Goal: Book appointment/travel/reservation

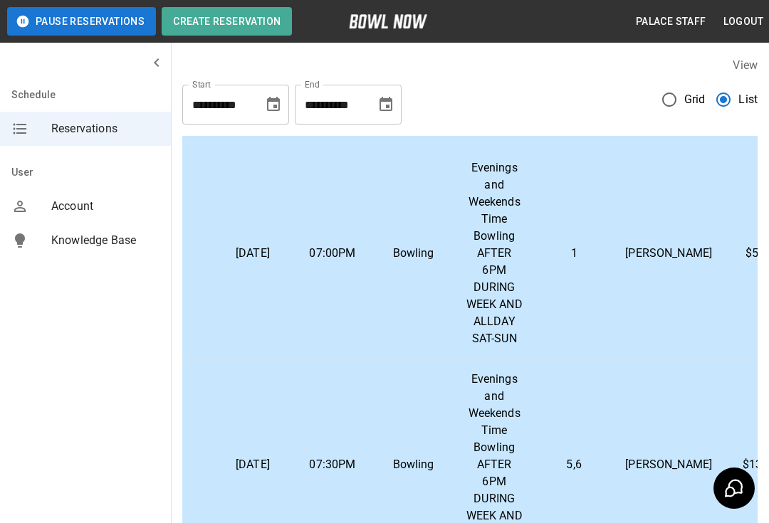
scroll to position [577, 49]
click at [660, 233] on td "[PERSON_NAME]" at bounding box center [669, 253] width 110 height 211
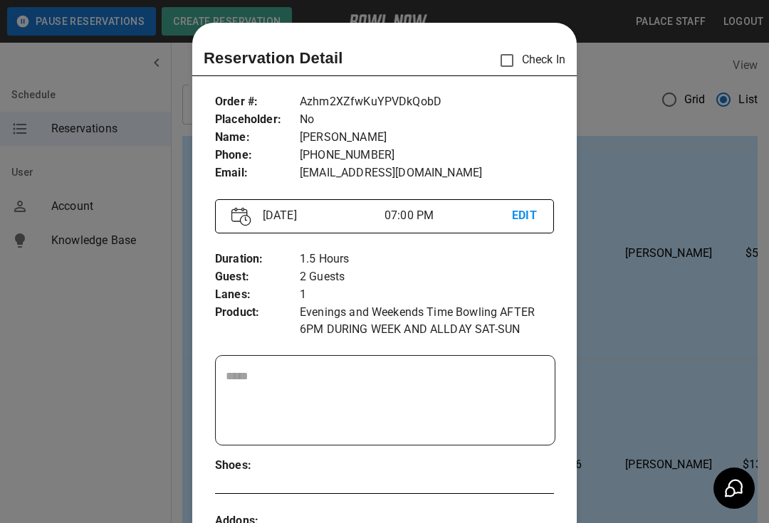
scroll to position [0, 0]
click at [70, 310] on div at bounding box center [384, 261] width 769 height 523
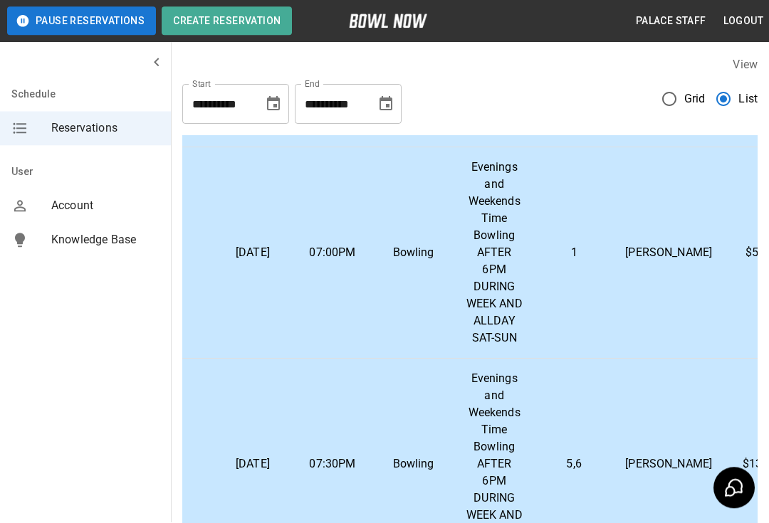
scroll to position [22, 0]
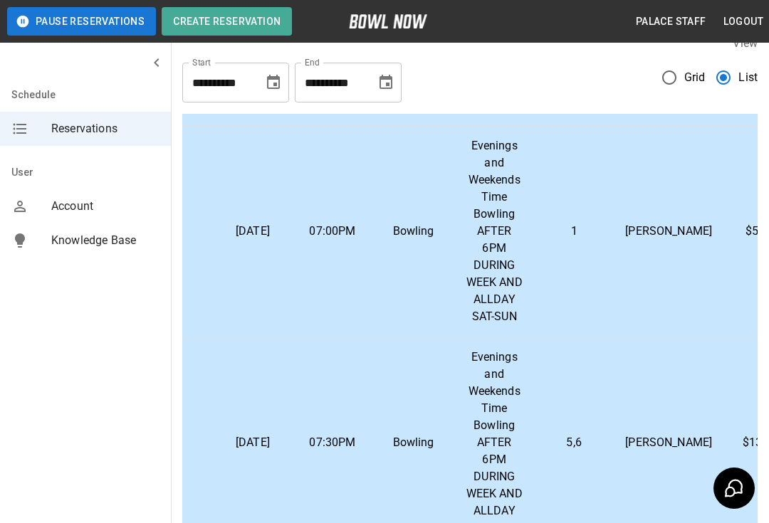
click at [359, 455] on td "07:30PM" at bounding box center [333, 442] width 80 height 211
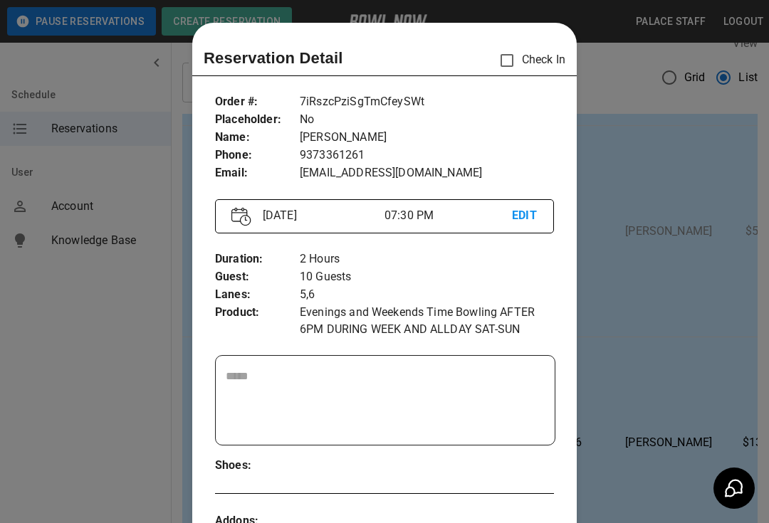
scroll to position [23, 0]
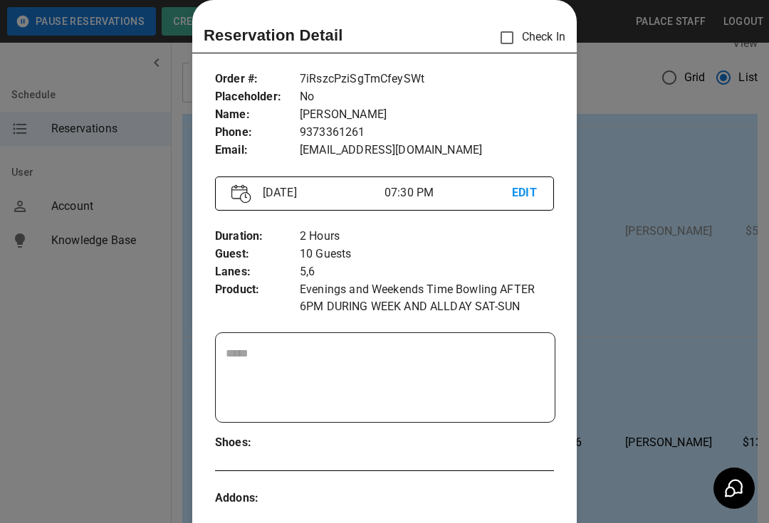
click at [676, 371] on div at bounding box center [384, 261] width 769 height 523
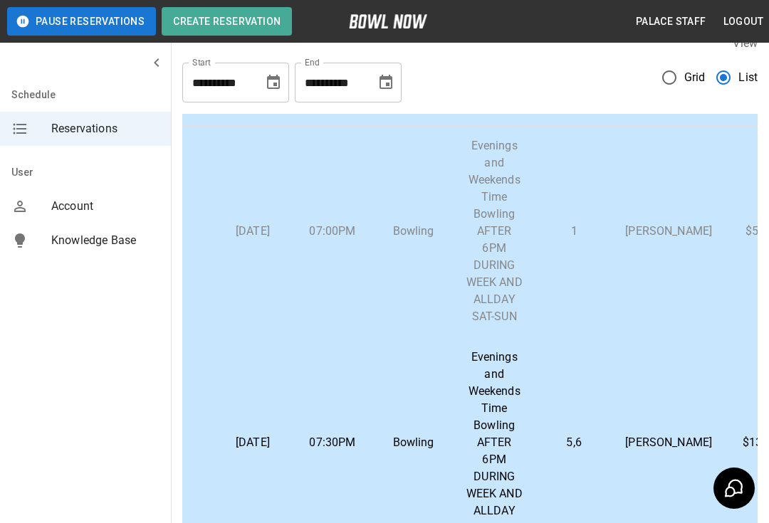
click at [649, 424] on td "[PERSON_NAME]" at bounding box center [669, 442] width 110 height 211
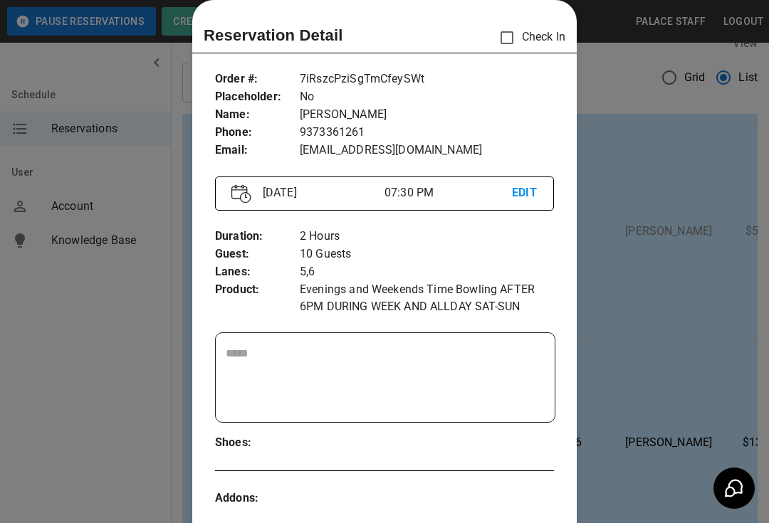
click at [661, 113] on div at bounding box center [384, 261] width 769 height 523
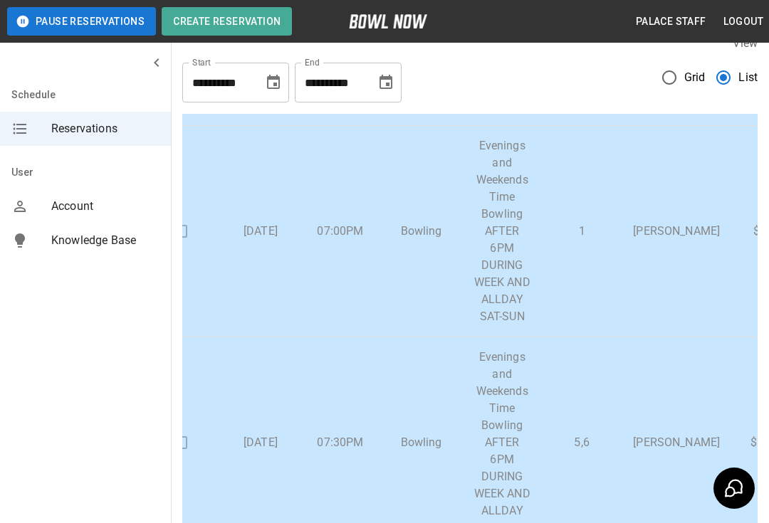
scroll to position [577, 41]
click at [644, 444] on p "[PERSON_NAME]" at bounding box center [676, 442] width 87 height 17
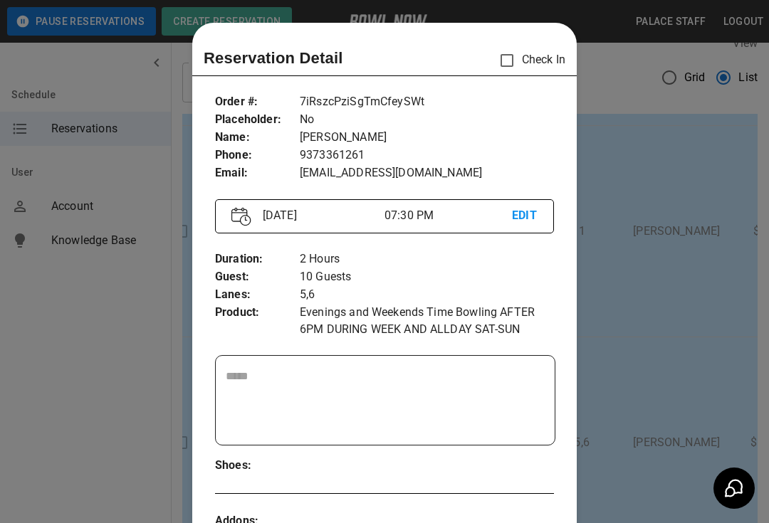
scroll to position [0, 0]
click at [676, 307] on div at bounding box center [384, 261] width 769 height 523
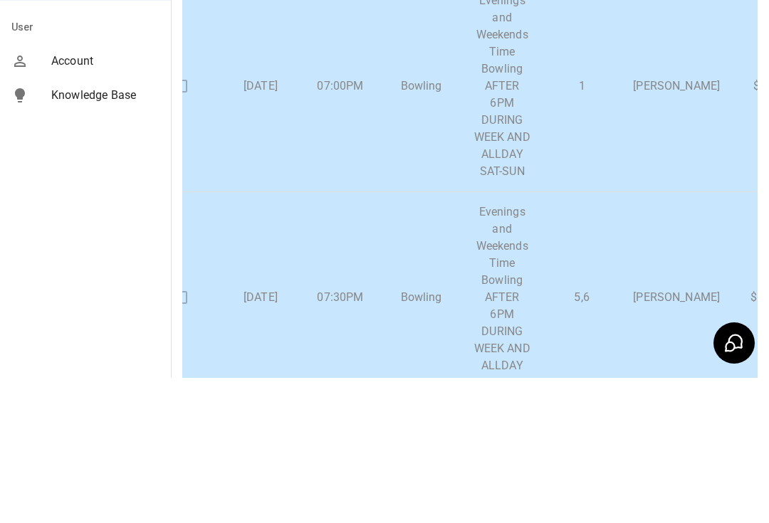
scroll to position [239, 0]
